Goal: Transaction & Acquisition: Purchase product/service

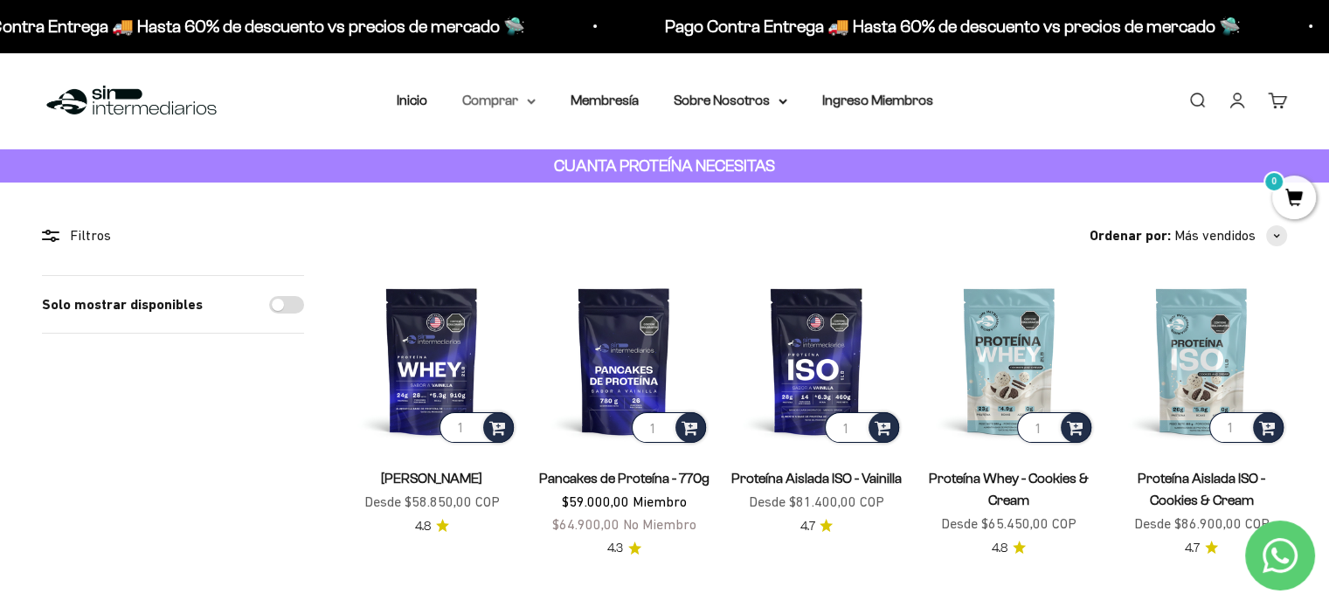
click at [490, 103] on summary "Comprar" at bounding box center [498, 100] width 73 height 23
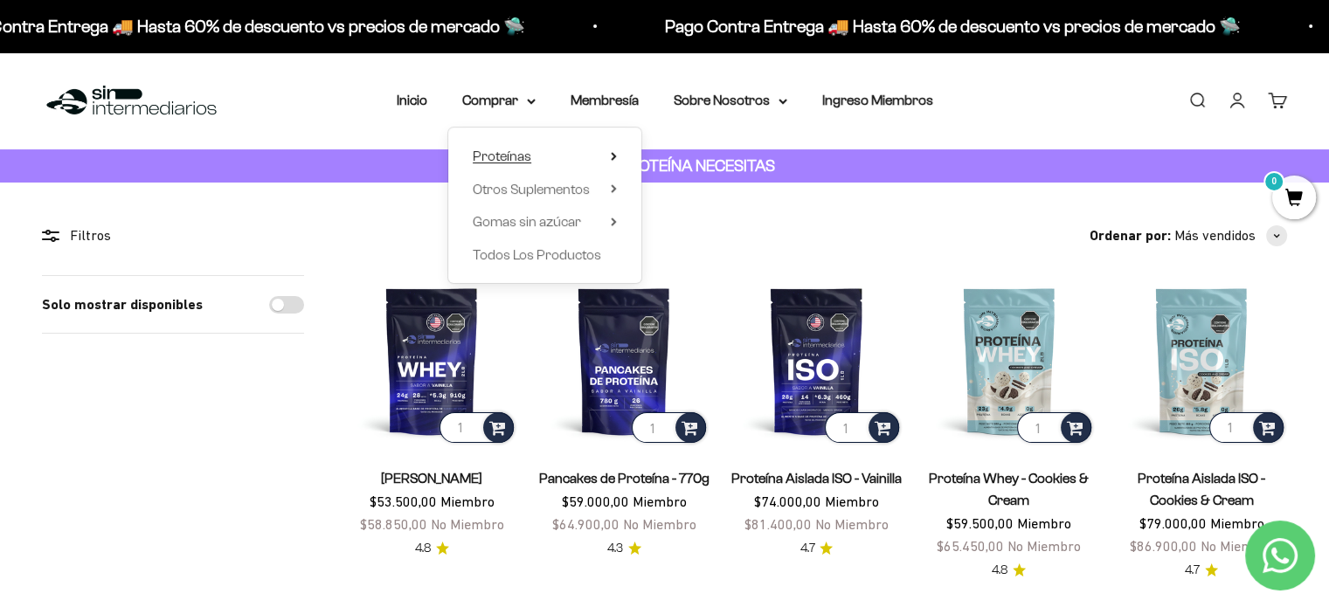
click at [529, 153] on span "Proteínas" at bounding box center [502, 156] width 59 height 15
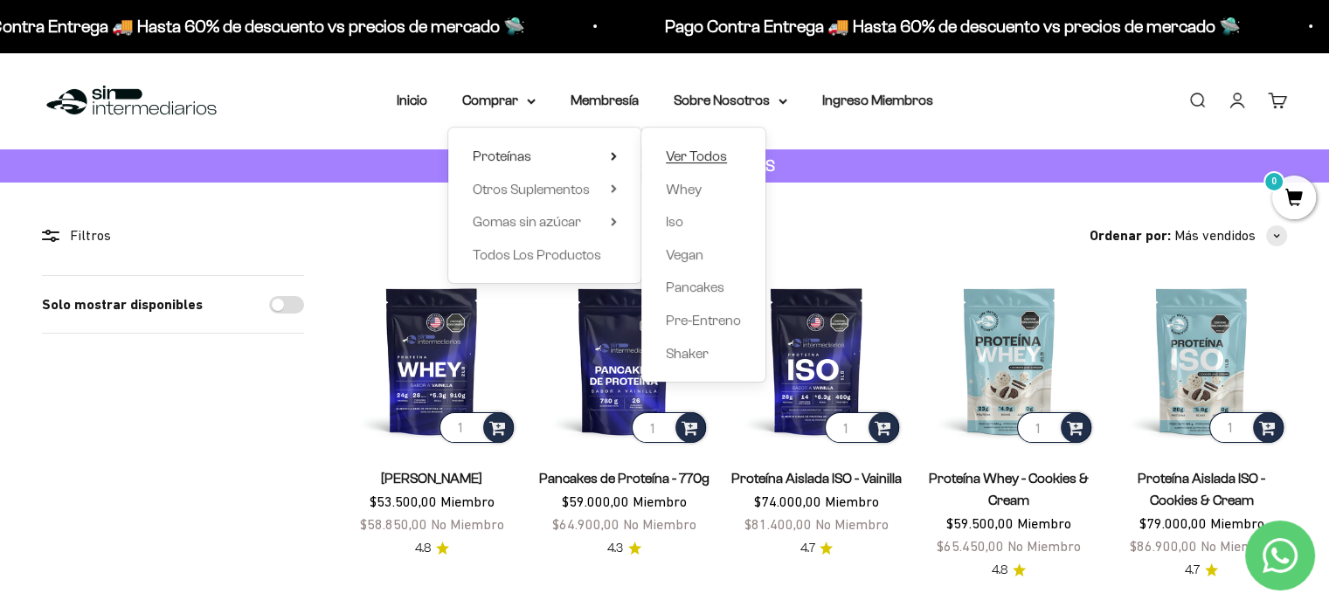
click at [717, 157] on span "Ver Todos" at bounding box center [696, 156] width 61 height 15
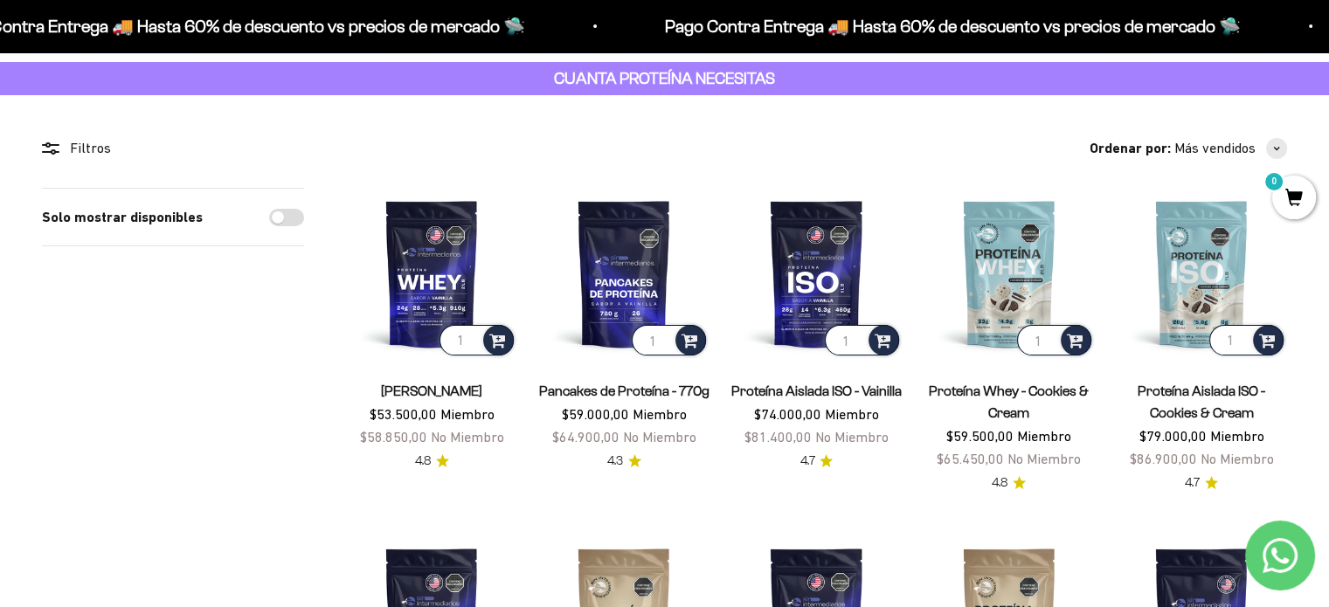
scroll to position [87, 0]
click at [454, 258] on img at bounding box center [431, 273] width 171 height 171
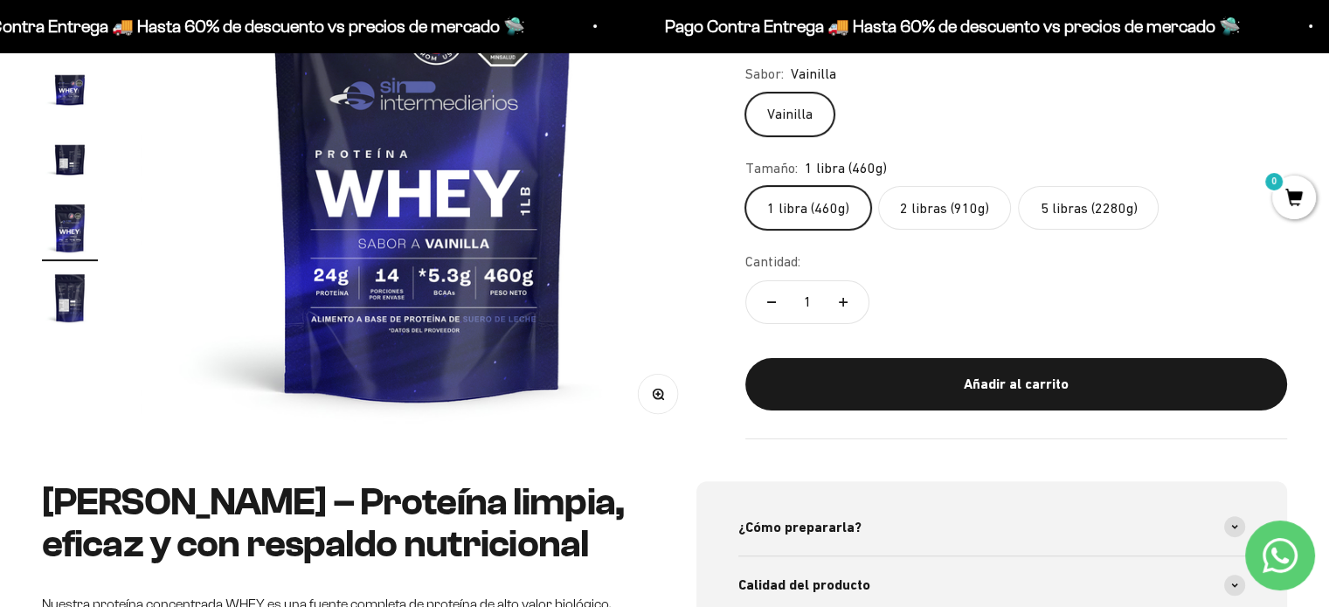
click at [64, 310] on img "Ir al artículo 7" at bounding box center [70, 298] width 56 height 56
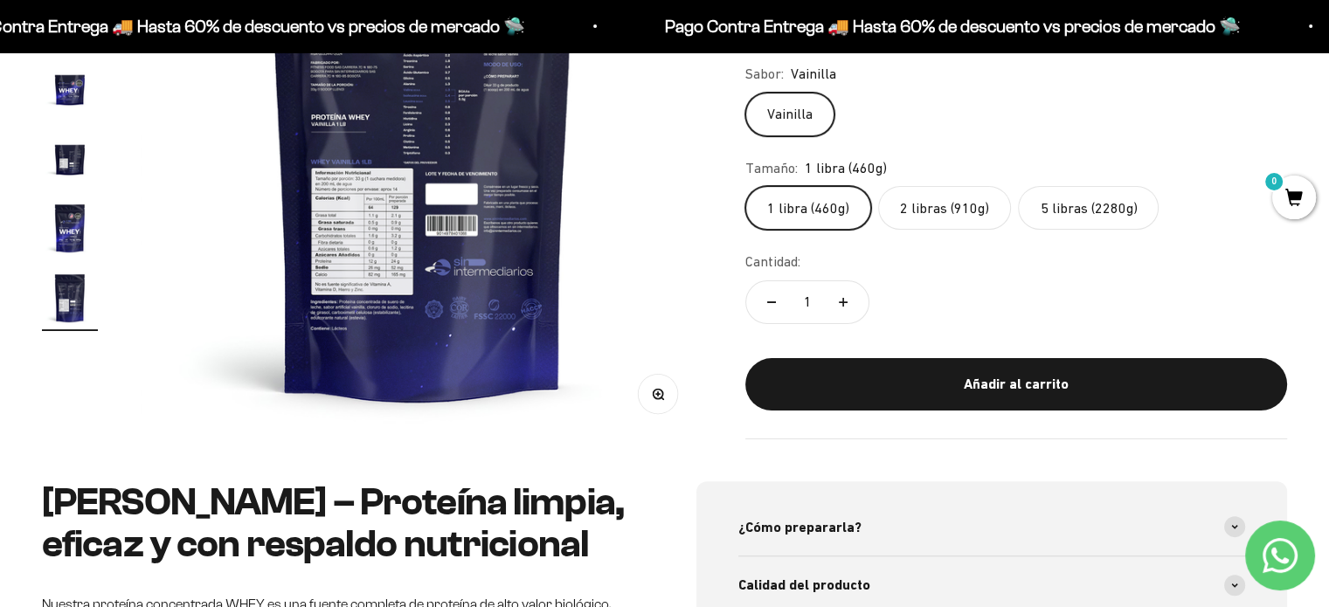
click at [390, 213] on img at bounding box center [423, 157] width 564 height 564
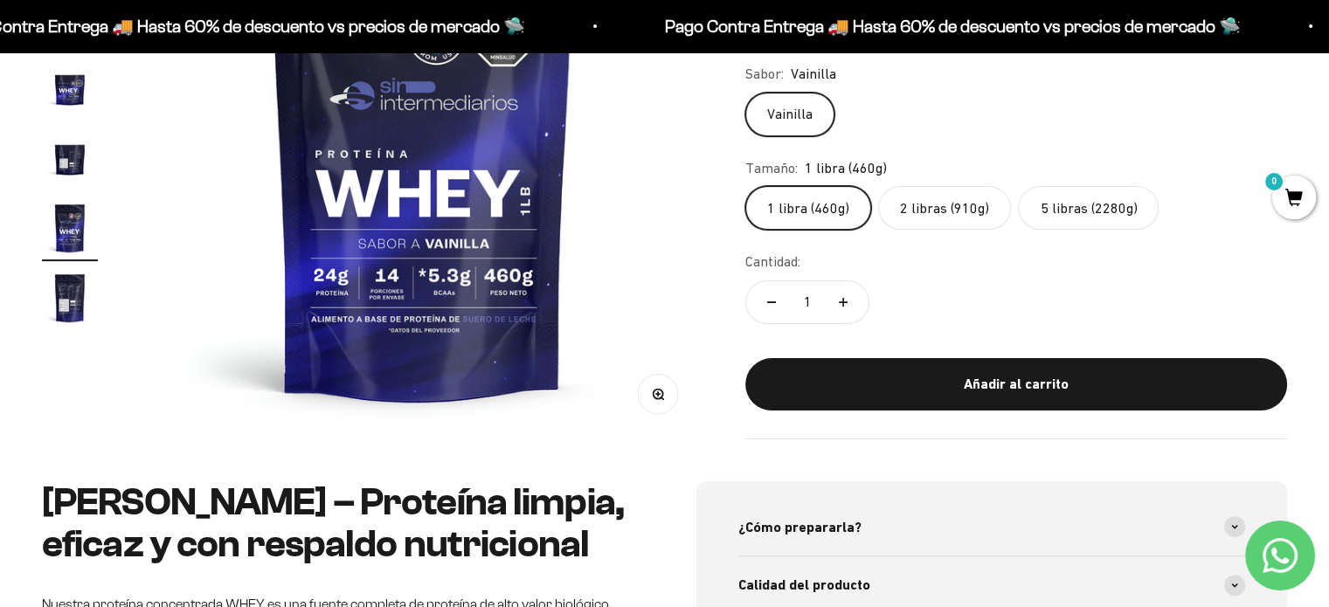
click at [66, 293] on img "Ir al artículo 7" at bounding box center [70, 298] width 56 height 56
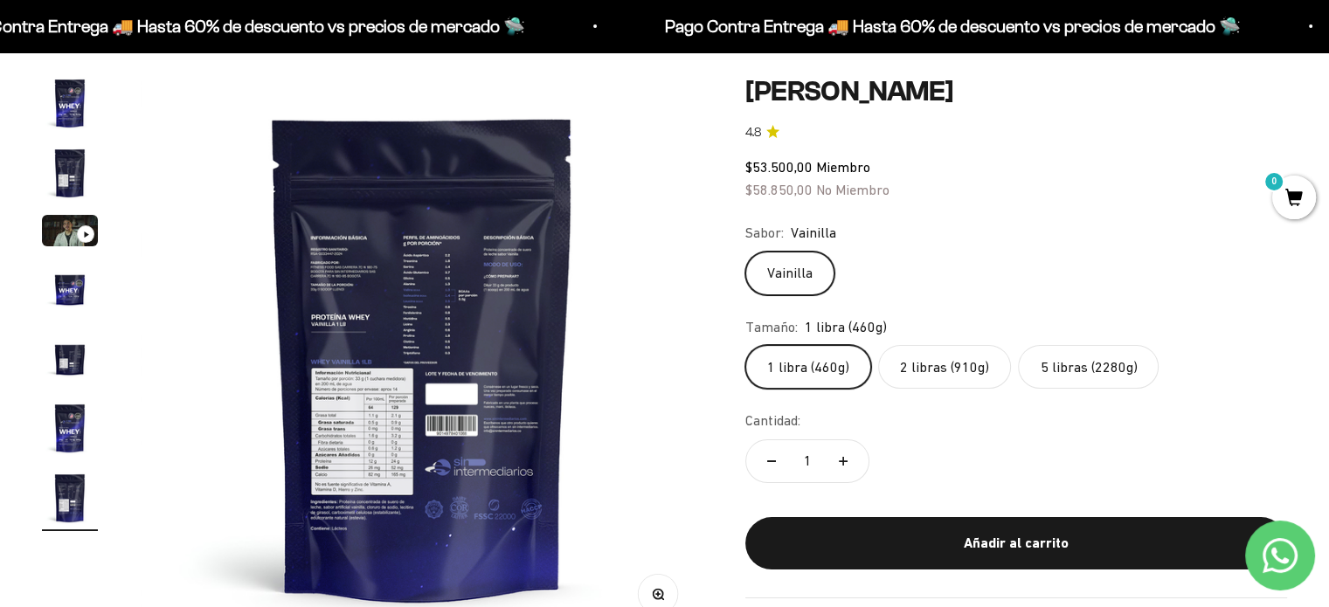
scroll to position [175, 0]
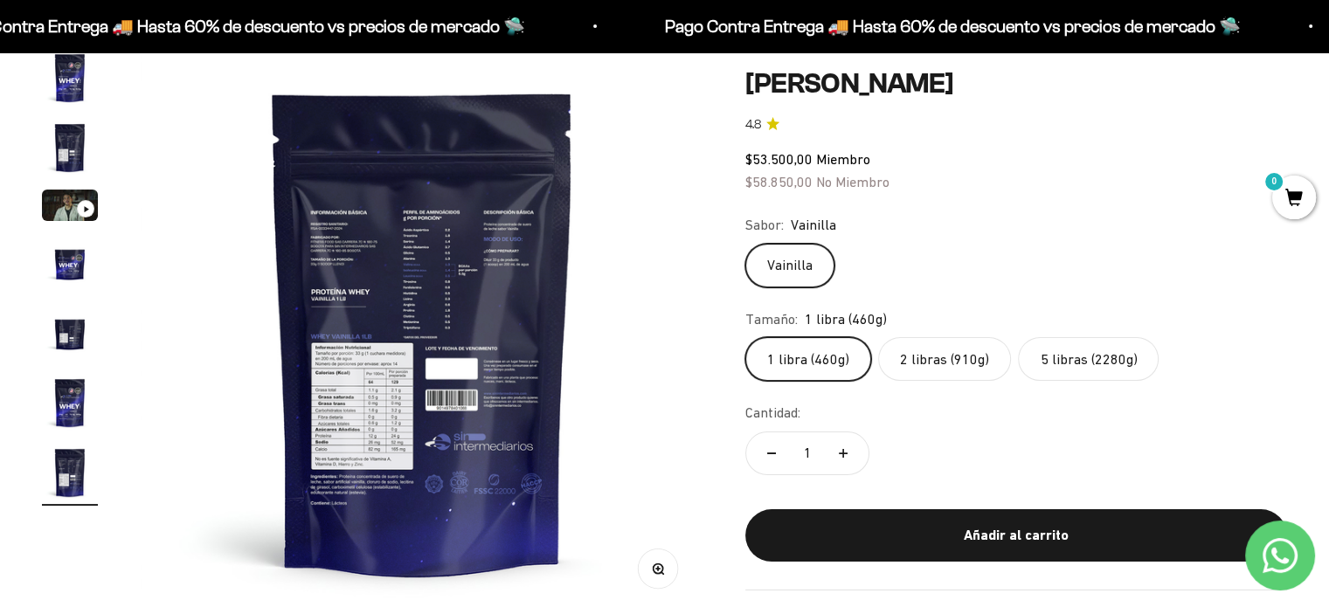
click at [436, 332] on img at bounding box center [423, 332] width 564 height 564
click at [406, 380] on img at bounding box center [423, 332] width 564 height 564
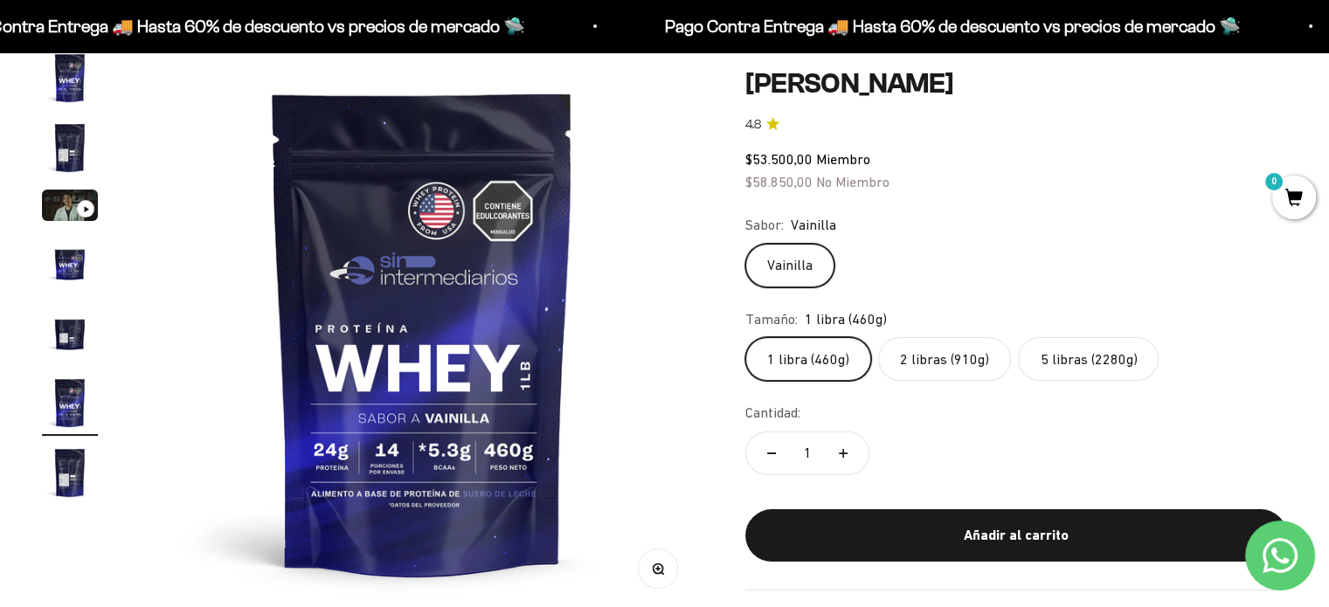
click at [447, 341] on img at bounding box center [423, 332] width 564 height 564
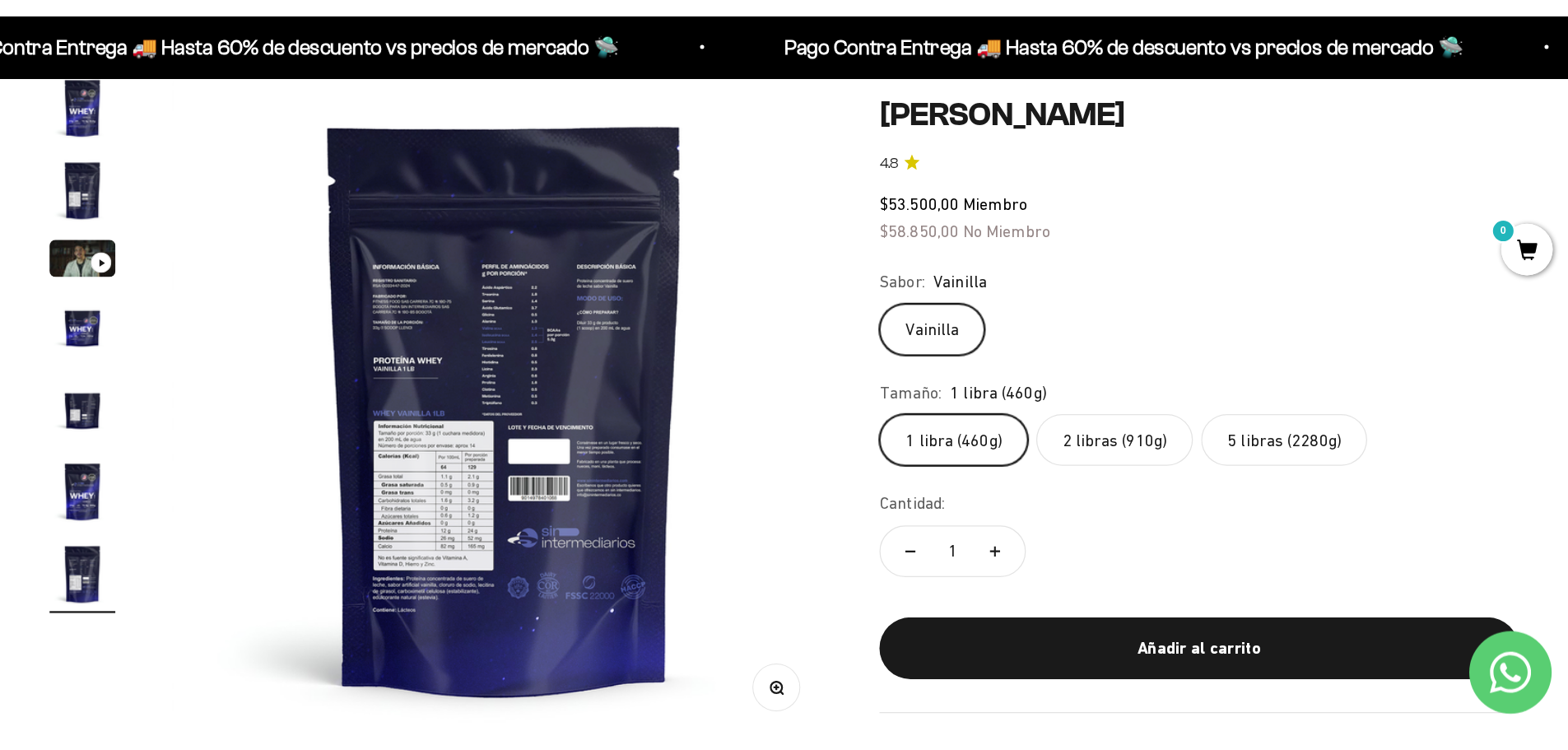
scroll to position [0, 3305]
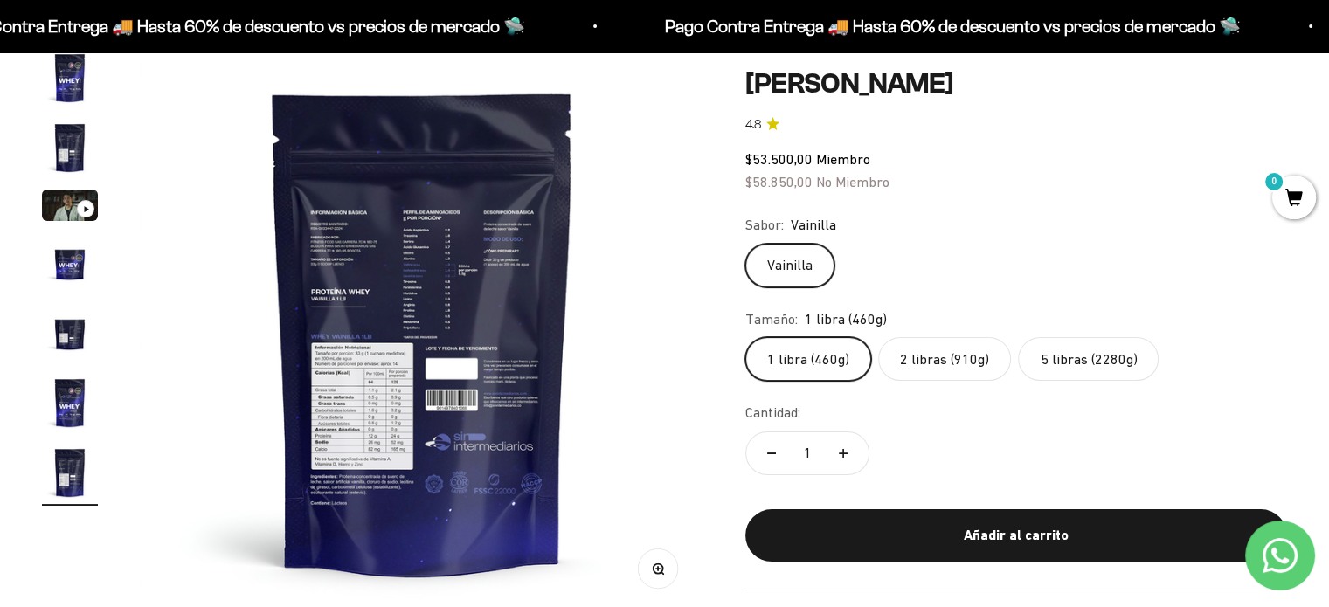
click at [667, 576] on button "Zoom" at bounding box center [658, 568] width 39 height 39
